Goal: Transaction & Acquisition: Purchase product/service

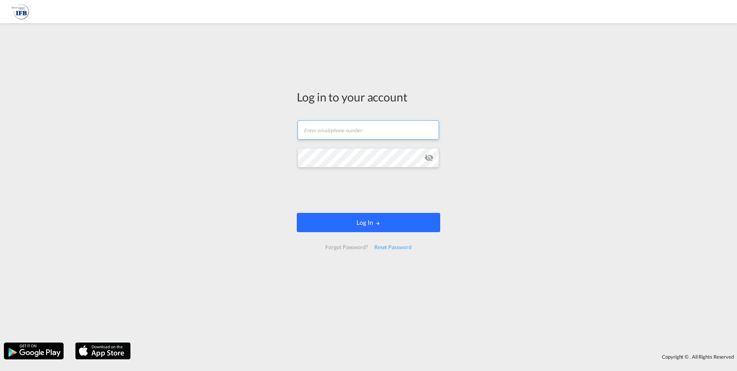
type input "[PERSON_NAME][EMAIL_ADDRESS][DOMAIN_NAME]"
click at [363, 217] on button "Log In" at bounding box center [368, 222] width 143 height 19
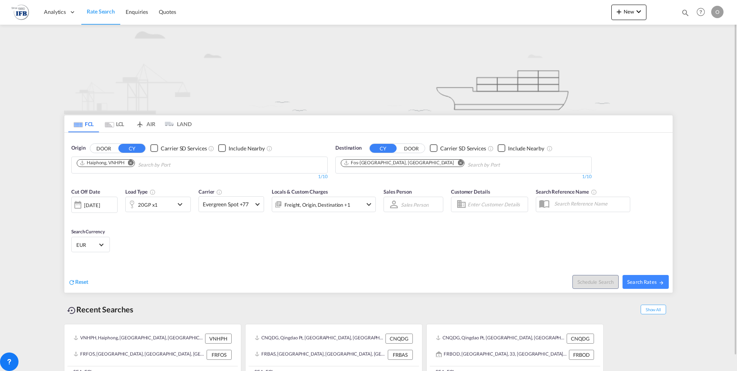
click at [131, 164] on md-icon "Remove" at bounding box center [131, 163] width 6 height 6
type input "[GEOGRAPHIC_DATA]"
click at [114, 184] on div "Shanghai [GEOGRAPHIC_DATA] CNSHA" at bounding box center [136, 182] width 146 height 23
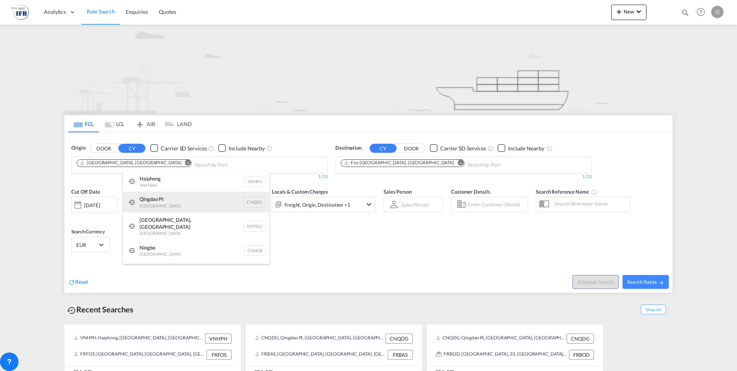
click at [153, 207] on div "Qingdao Pt China CNQDG" at bounding box center [196, 201] width 146 height 21
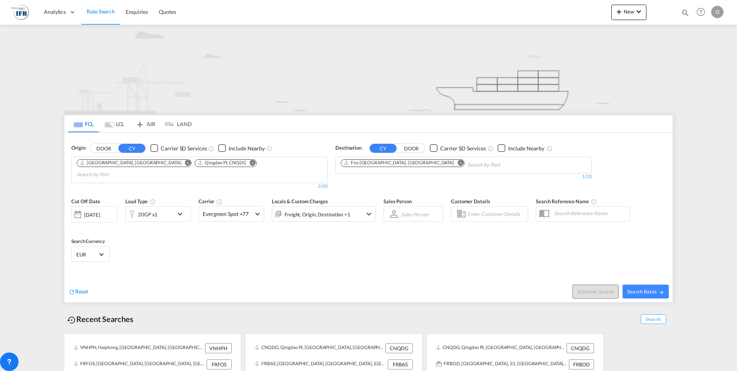
click at [250, 165] on md-icon "Remove" at bounding box center [253, 163] width 6 height 6
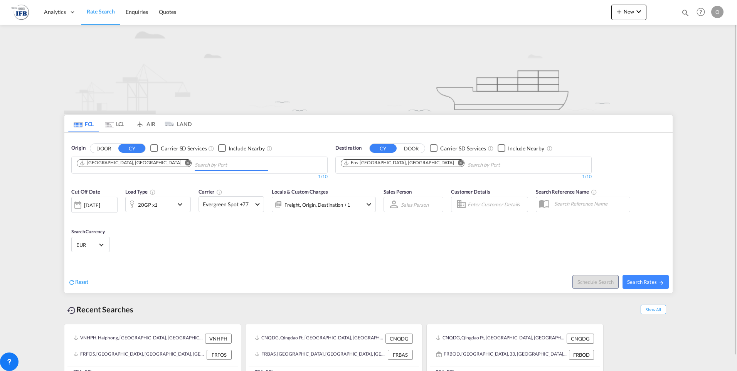
click at [149, 211] on div "20GP x1" at bounding box center [150, 203] width 48 height 15
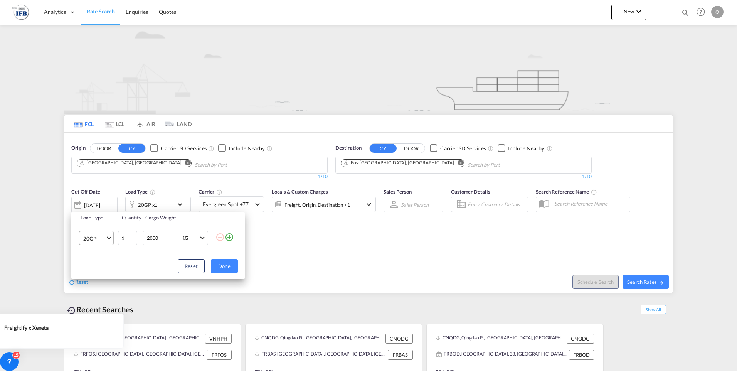
click at [95, 241] on span "20GP" at bounding box center [94, 239] width 22 height 8
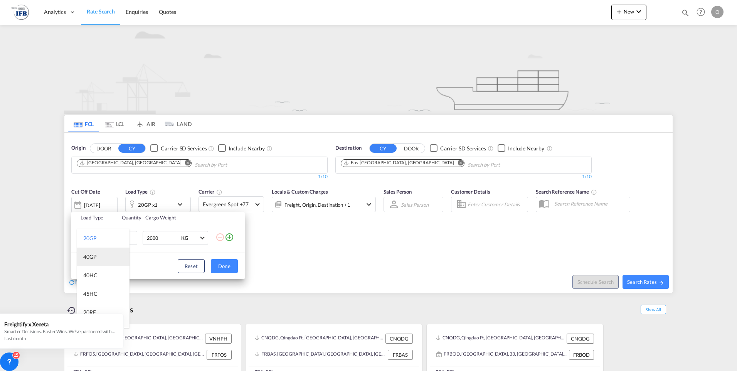
click at [94, 255] on div "40GP" at bounding box center [89, 257] width 13 height 8
click at [221, 262] on button "Done" at bounding box center [224, 266] width 27 height 14
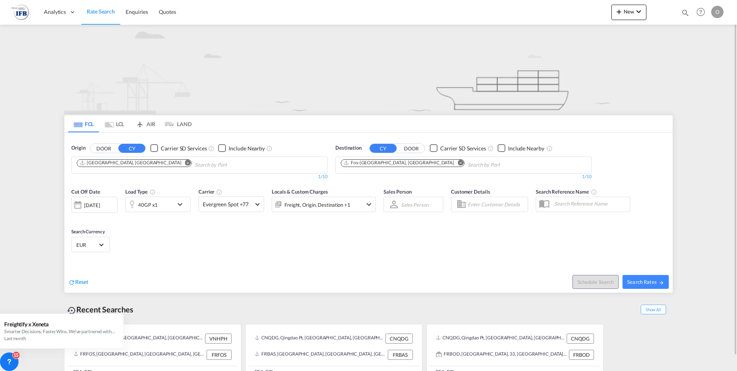
scroll to position [16, 0]
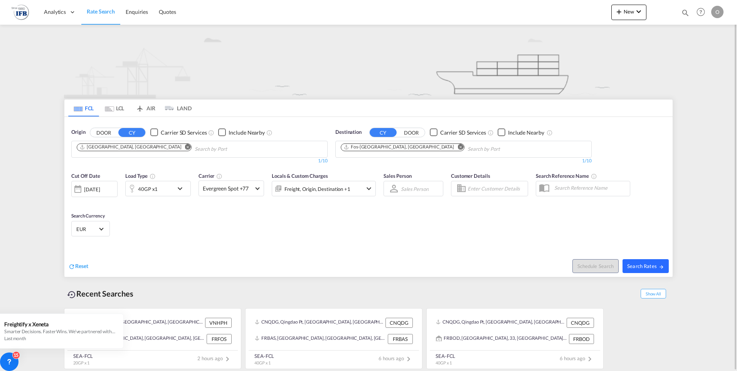
click at [645, 263] on span "Search Rates" at bounding box center [645, 266] width 37 height 6
type input "CNSHA to FRFOS / [DATE]"
